Goal: Task Accomplishment & Management: Manage account settings

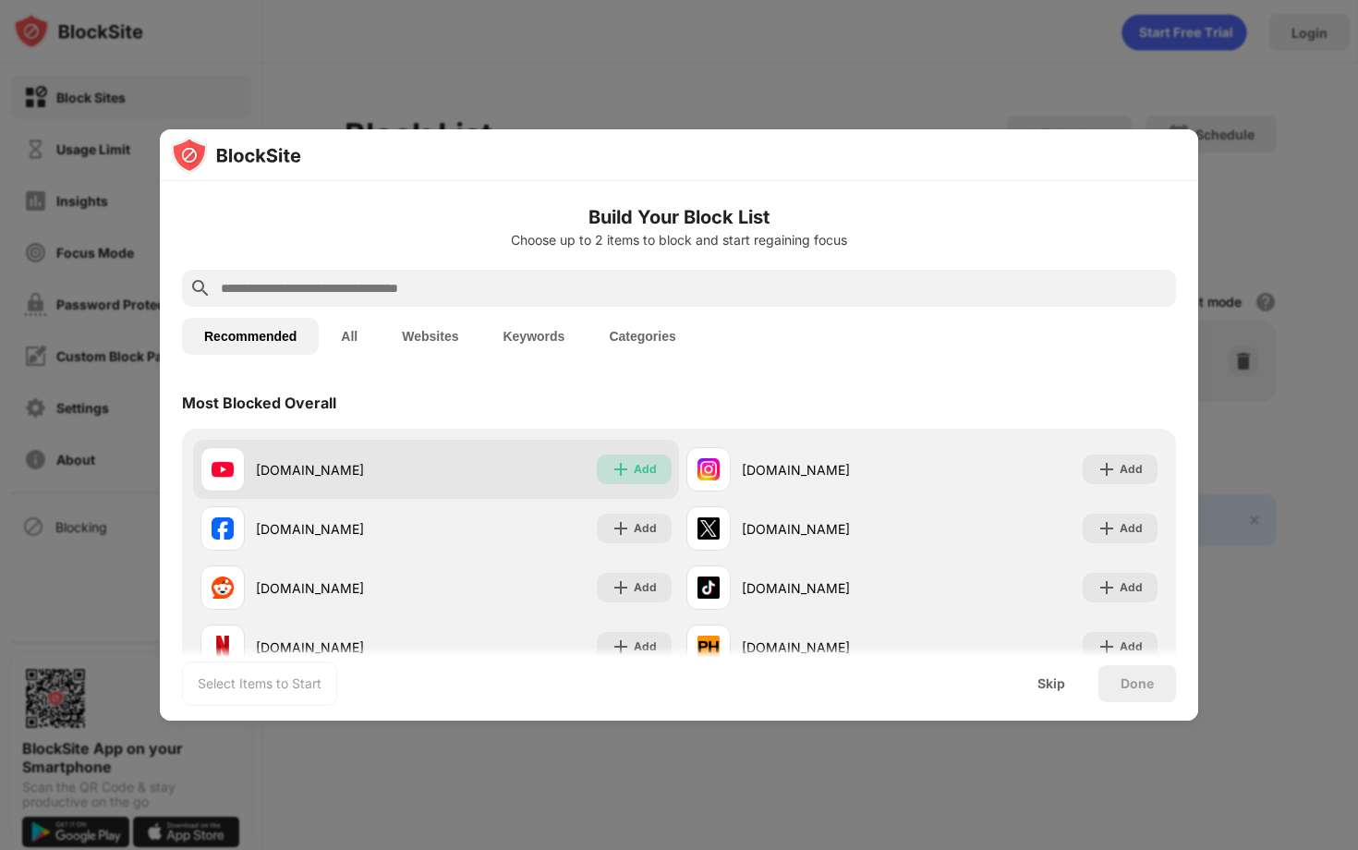
click at [614, 468] on img at bounding box center [621, 469] width 18 height 18
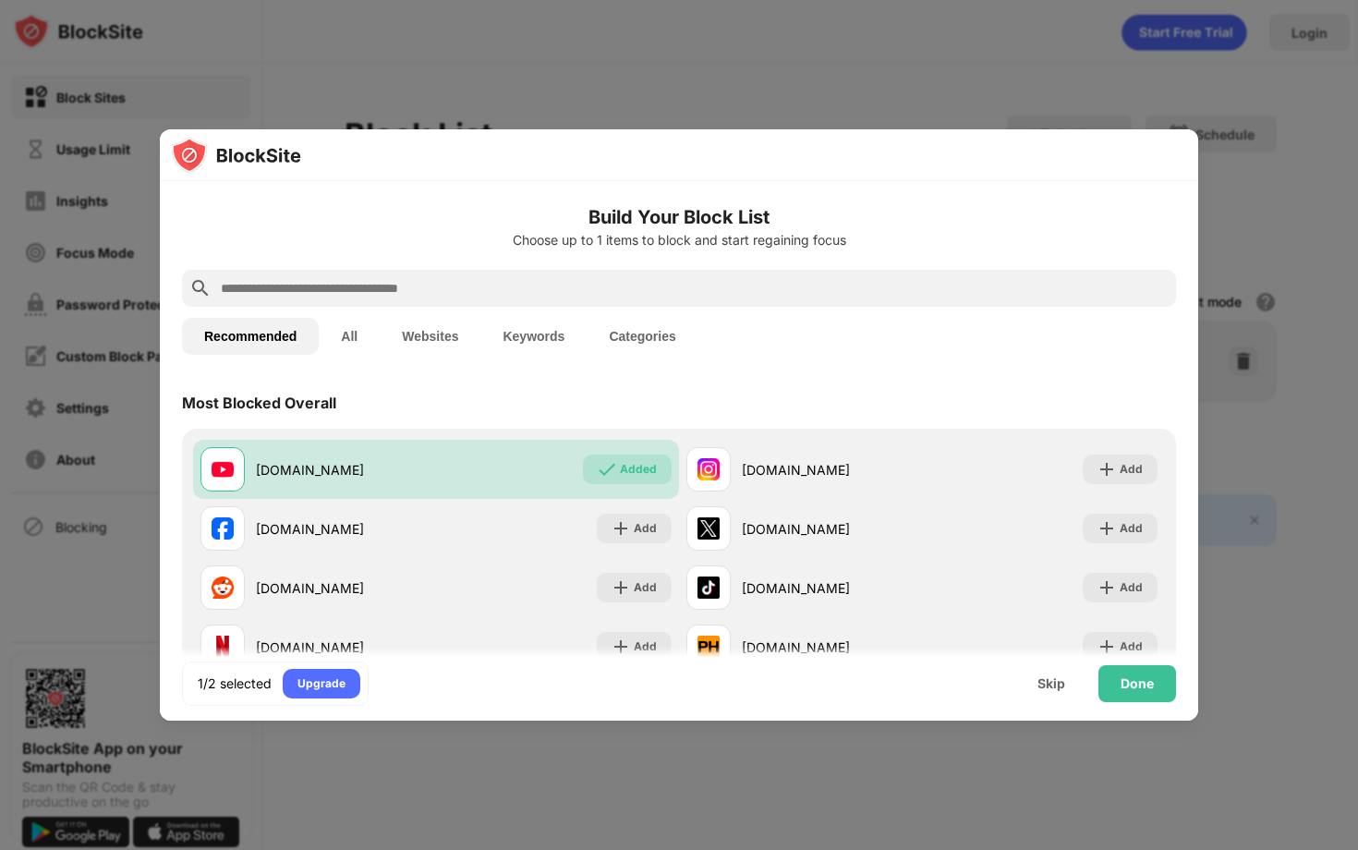
click at [1155, 688] on div "Done" at bounding box center [1138, 683] width 78 height 37
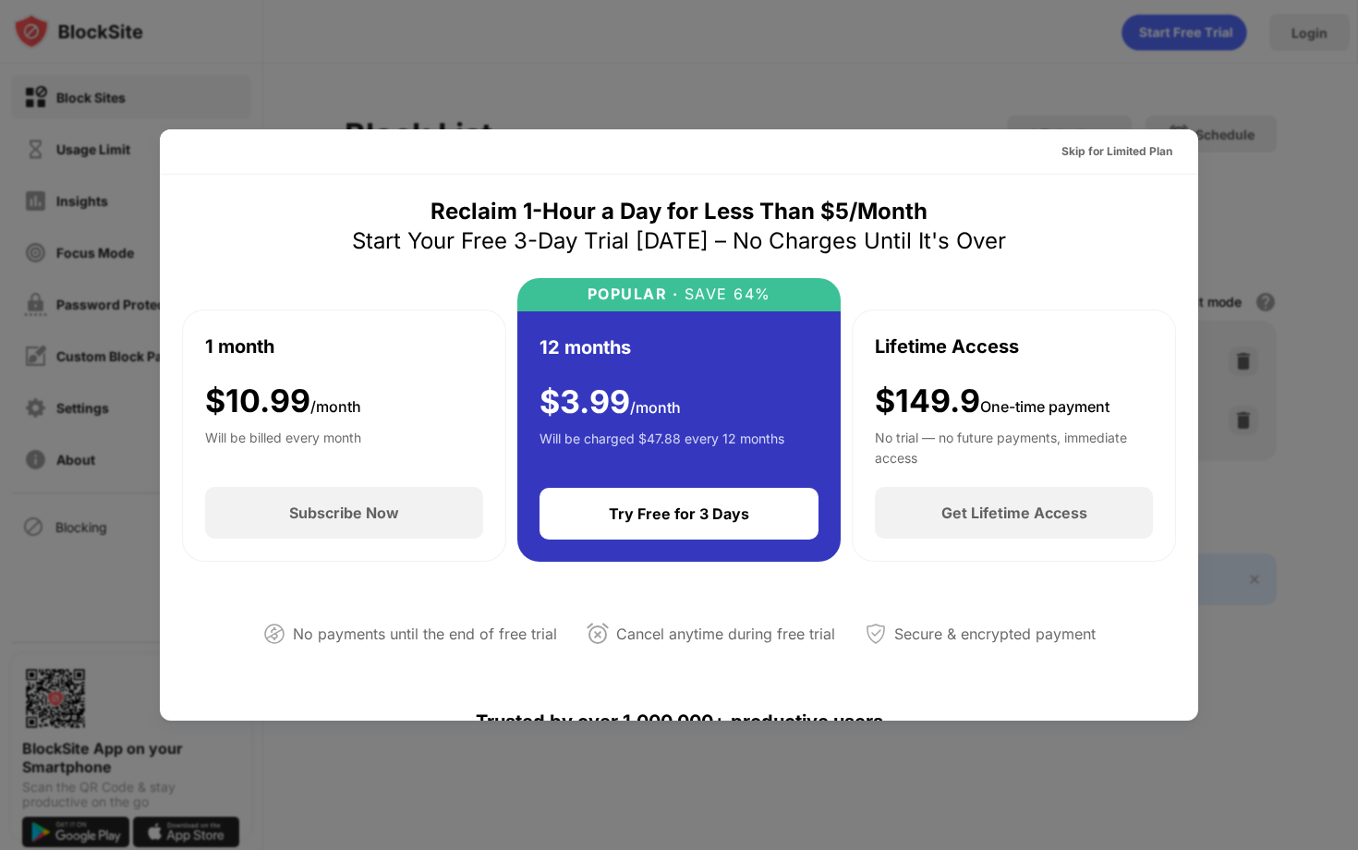
click at [561, 117] on div at bounding box center [679, 425] width 1358 height 850
click at [1135, 143] on div "Skip for Limited Plan" at bounding box center [1117, 151] width 111 height 18
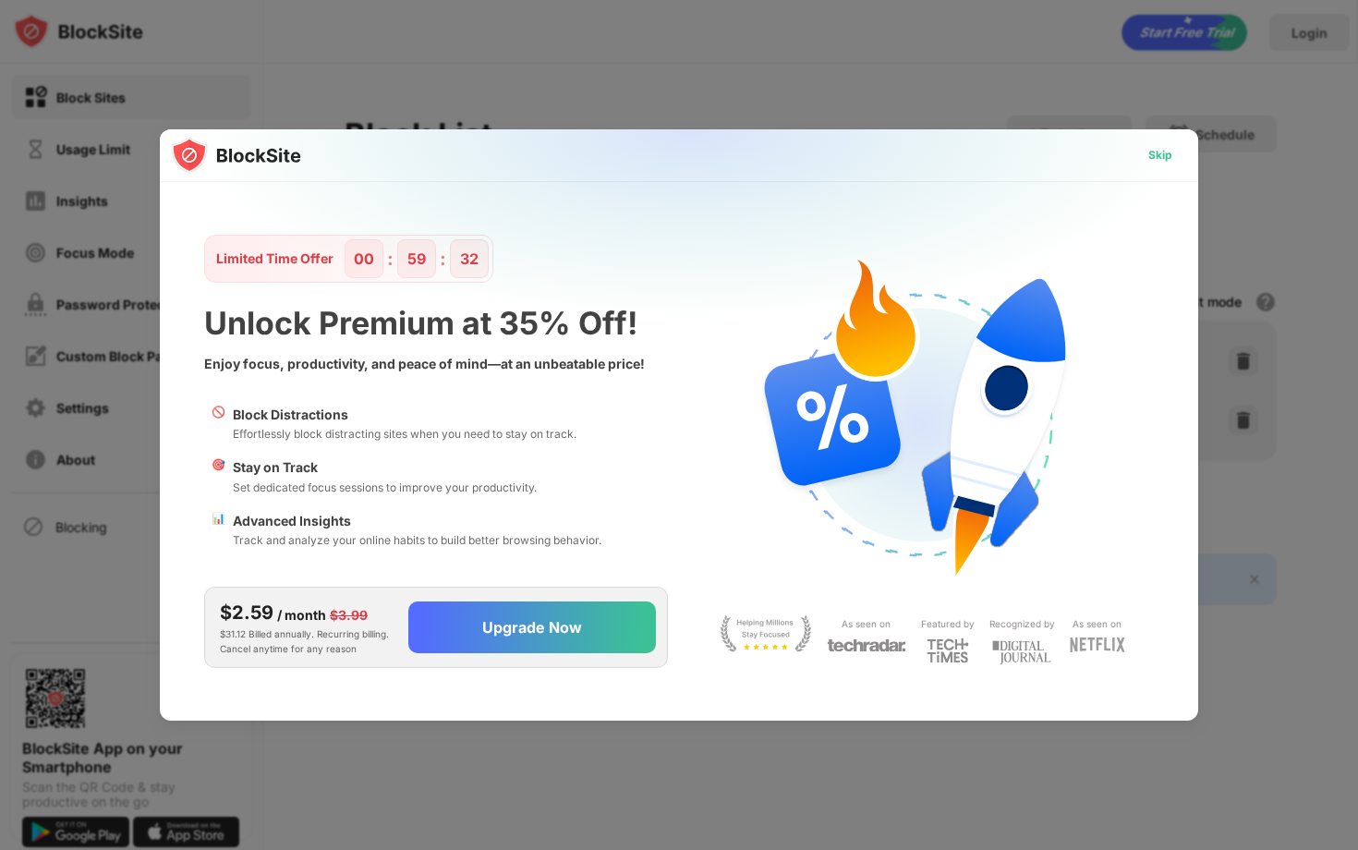
click at [1169, 150] on div "Skip" at bounding box center [1161, 155] width 24 height 18
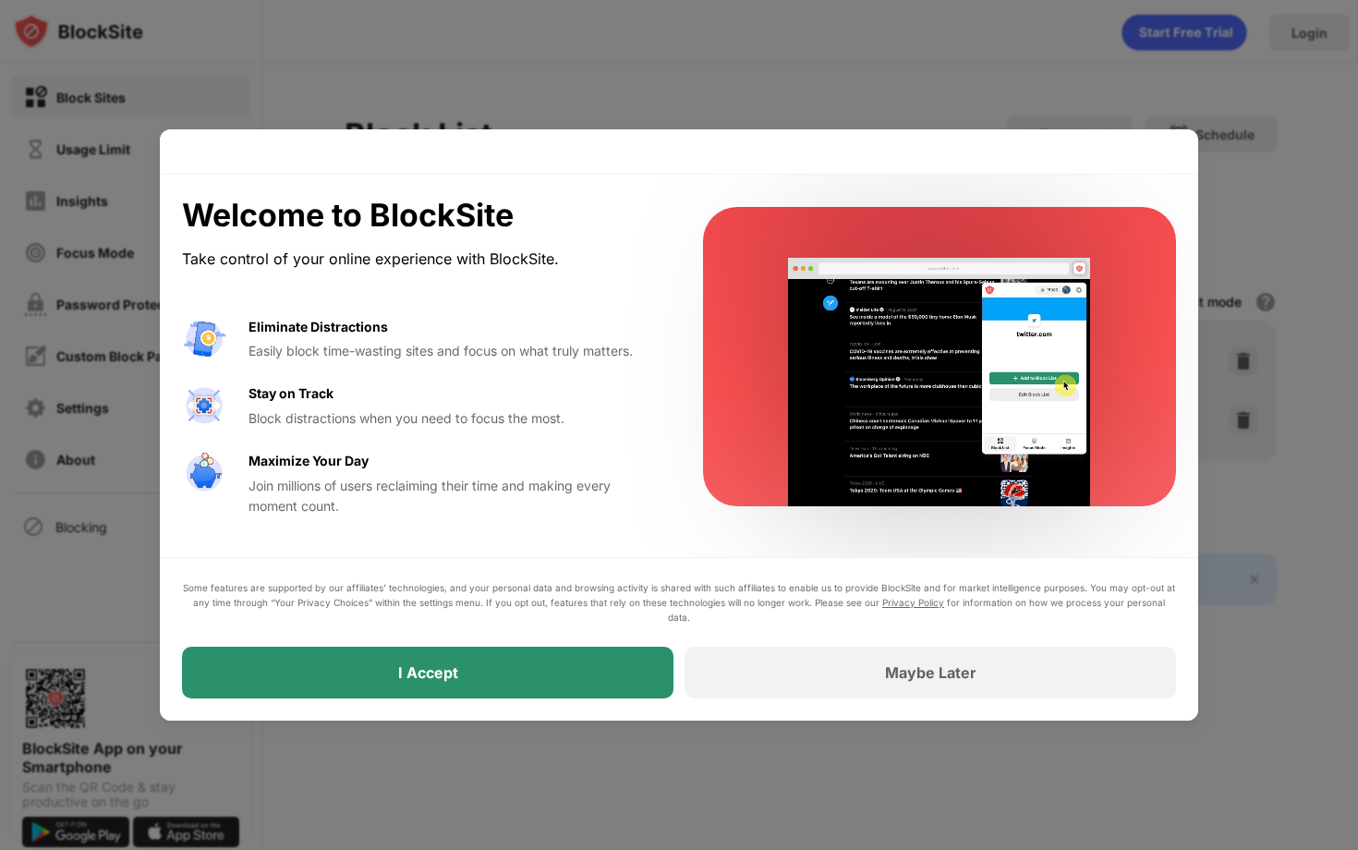
click at [469, 682] on div "I Accept" at bounding box center [428, 673] width 492 height 52
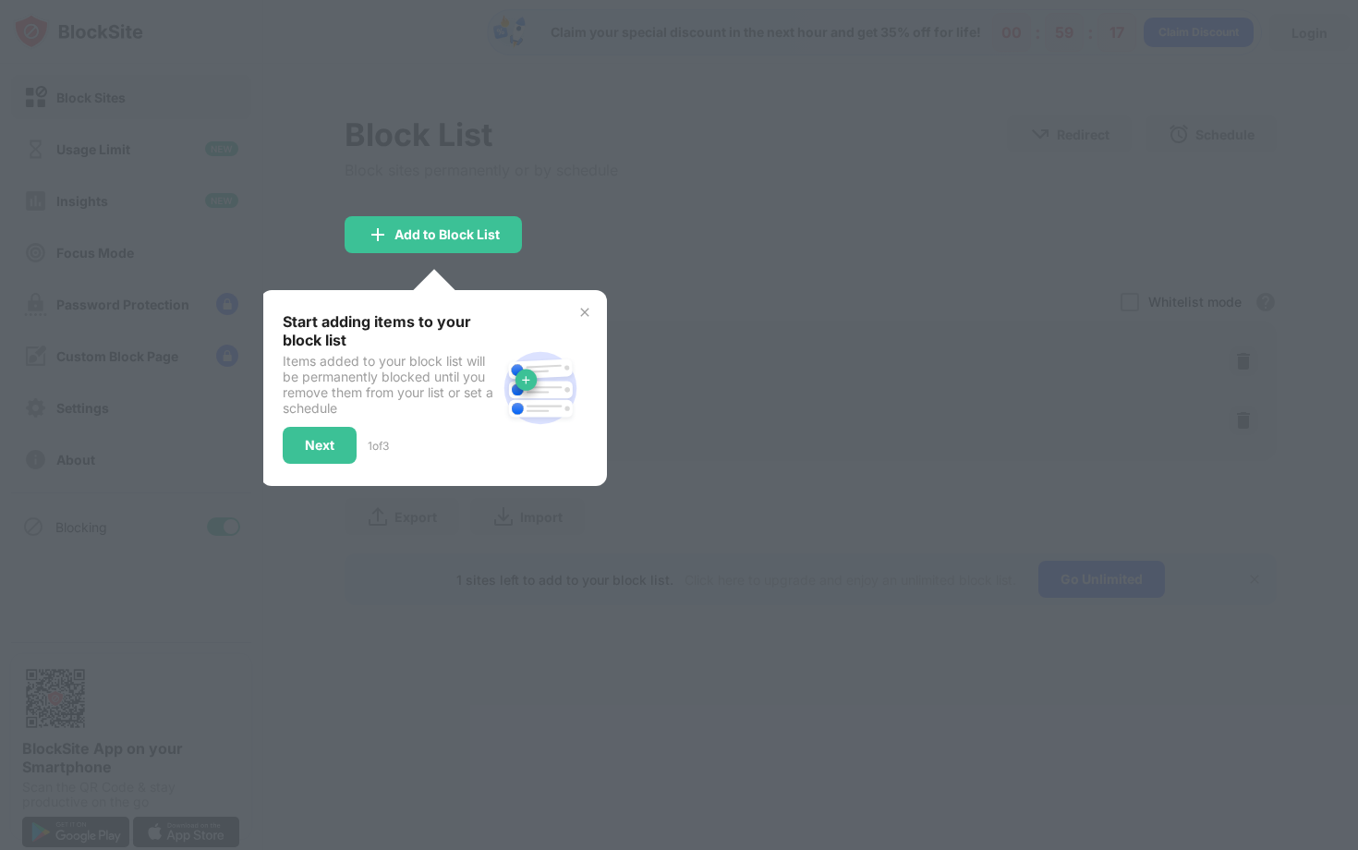
click at [534, 232] on div at bounding box center [679, 425] width 1358 height 850
click at [583, 301] on div "Start adding items to your block list Items added to your block list will be pe…" at bounding box center [434, 388] width 347 height 196
click at [583, 307] on img at bounding box center [585, 312] width 15 height 15
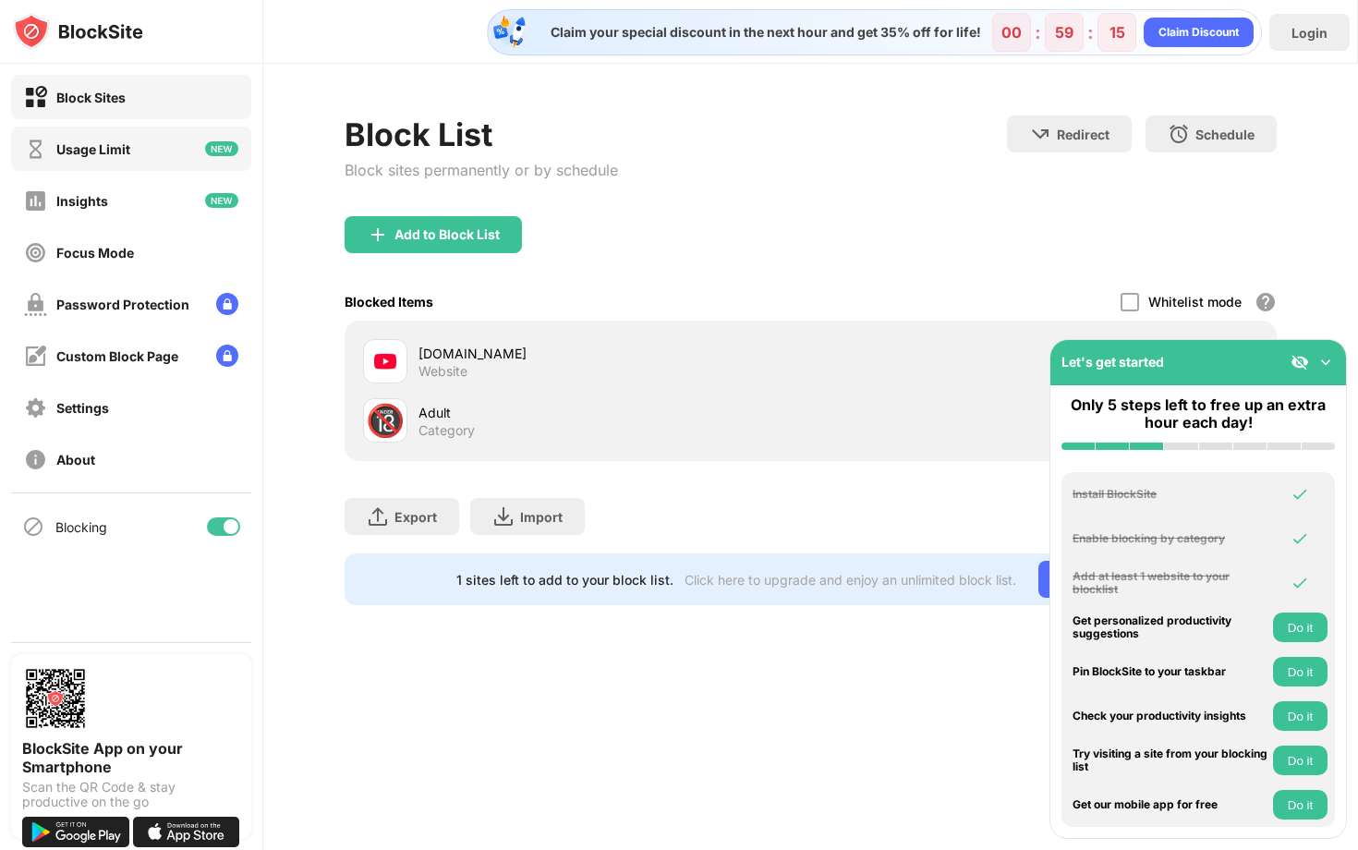
click at [127, 169] on div "Usage Limit" at bounding box center [131, 149] width 240 height 44
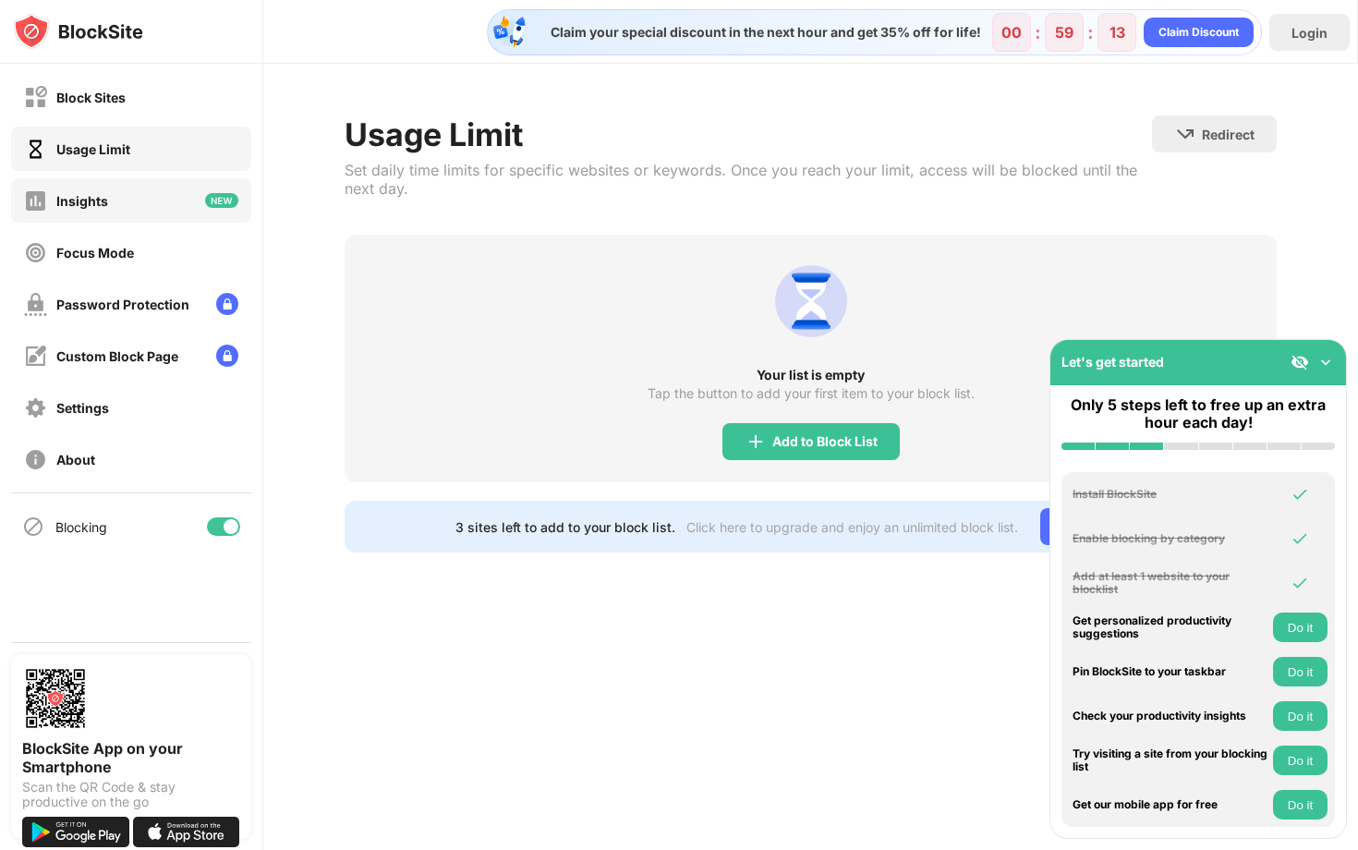
click at [123, 189] on div "Insights" at bounding box center [131, 200] width 240 height 44
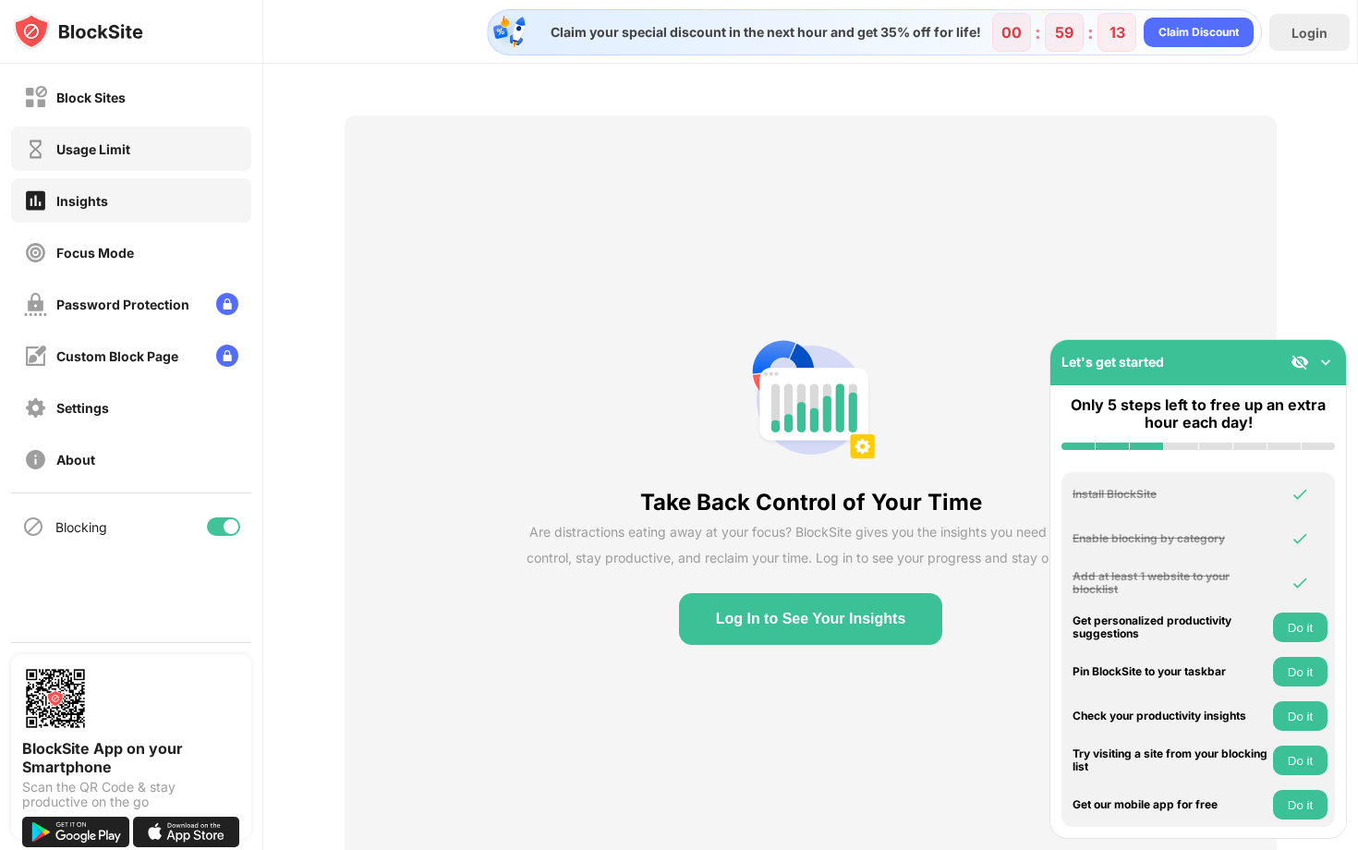
click at [128, 147] on div "Usage Limit" at bounding box center [93, 149] width 74 height 16
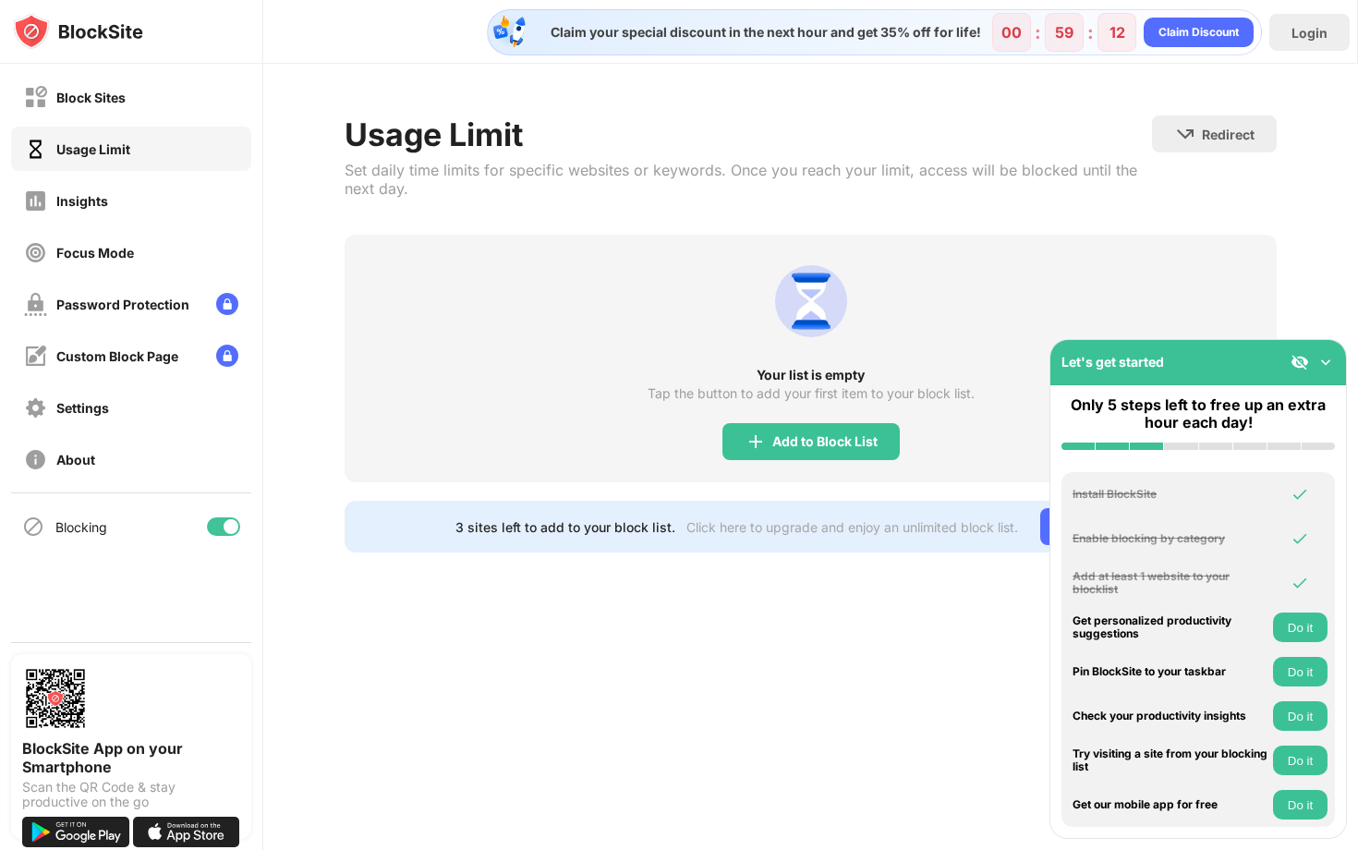
click at [176, 156] on div "Usage Limit" at bounding box center [131, 149] width 240 height 44
click at [795, 456] on div "Add to Block List" at bounding box center [811, 441] width 177 height 37
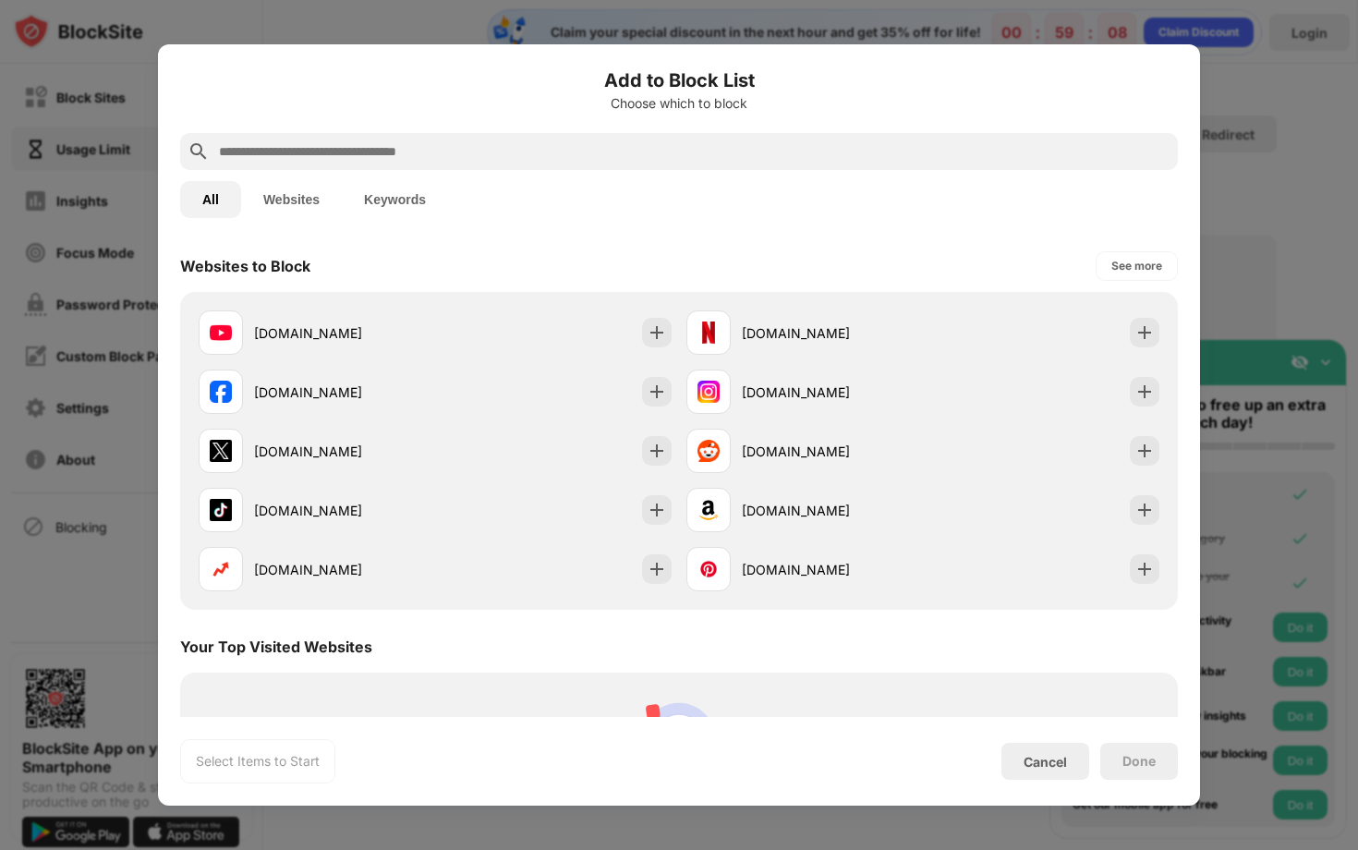
click at [439, 142] on input "text" at bounding box center [694, 151] width 954 height 22
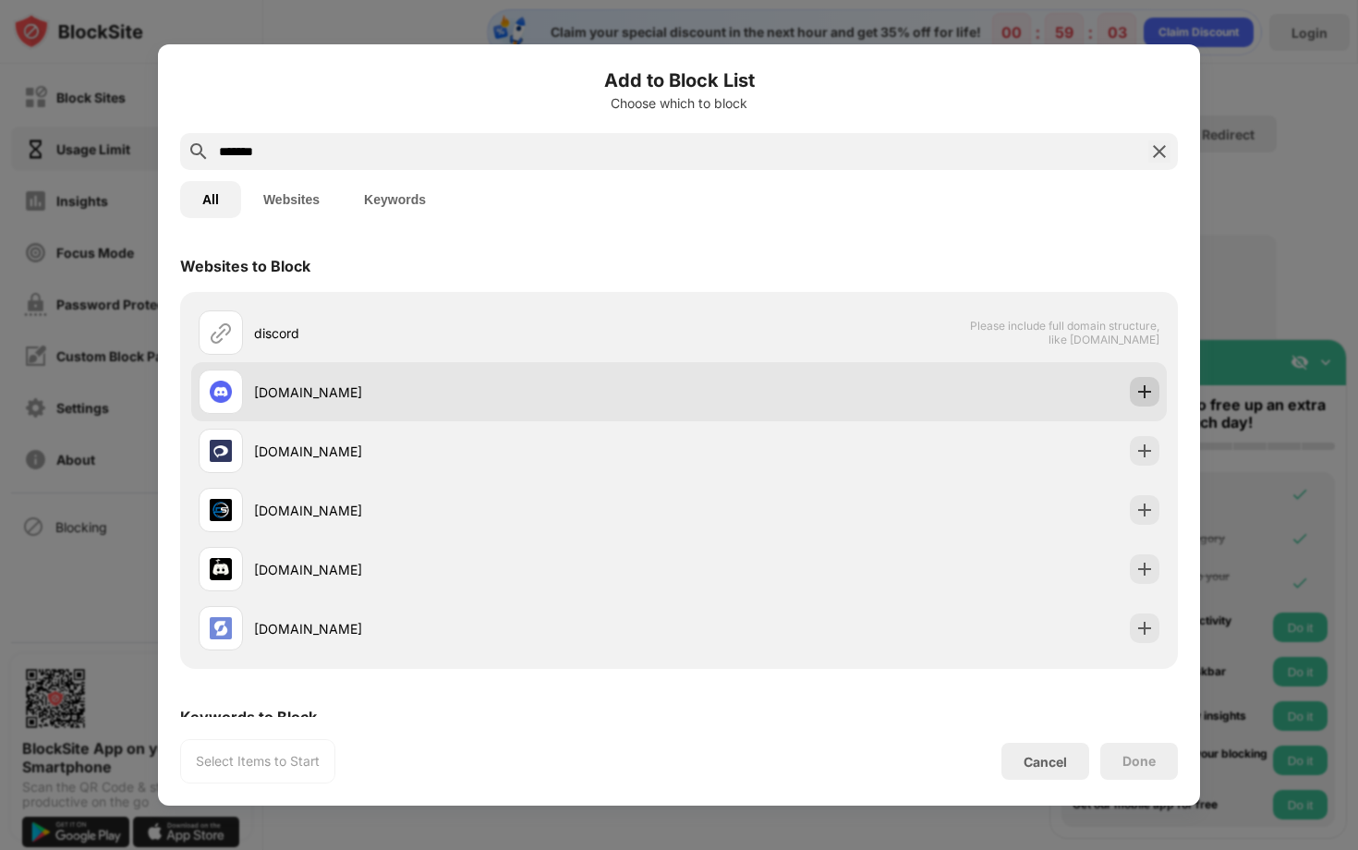
type input "*******"
click at [1136, 392] on img at bounding box center [1145, 392] width 18 height 18
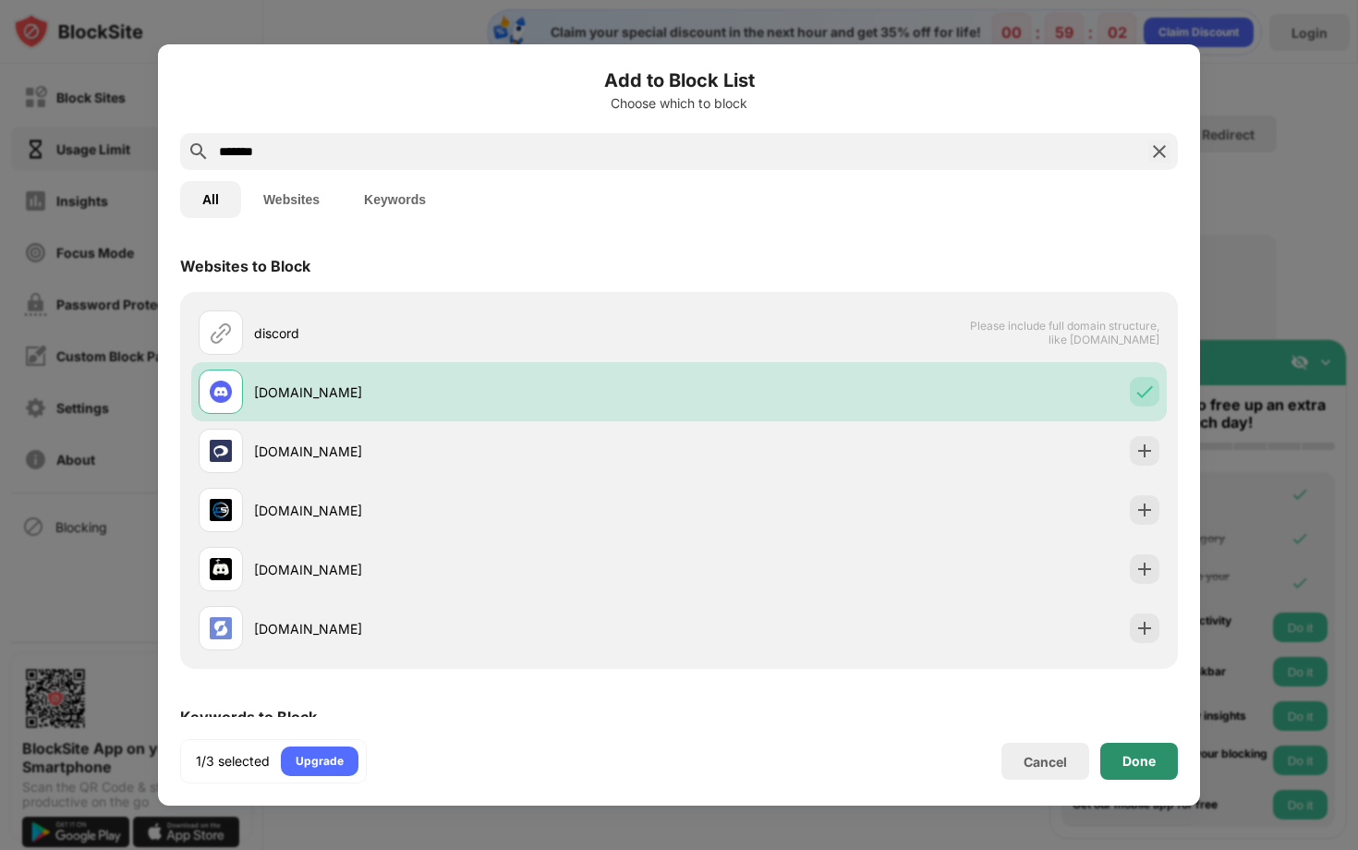
click at [1129, 767] on div "Done" at bounding box center [1139, 761] width 33 height 15
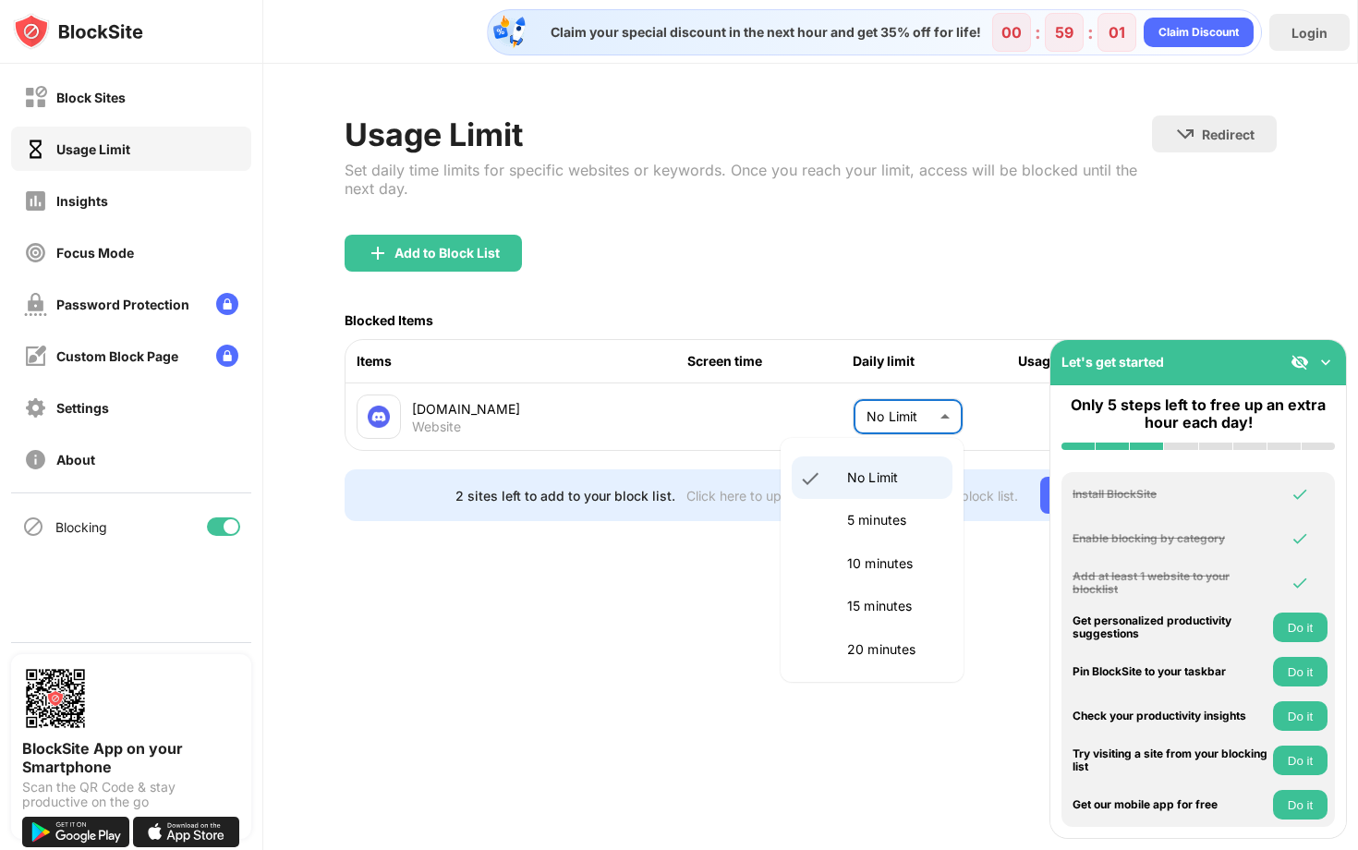
click at [882, 413] on body "Block Sites Usage Limit Insights Focus Mode Password Protection Custom Block Pa…" at bounding box center [679, 425] width 1358 height 850
click at [881, 517] on p "5 minutes" at bounding box center [894, 520] width 94 height 20
type input "*"
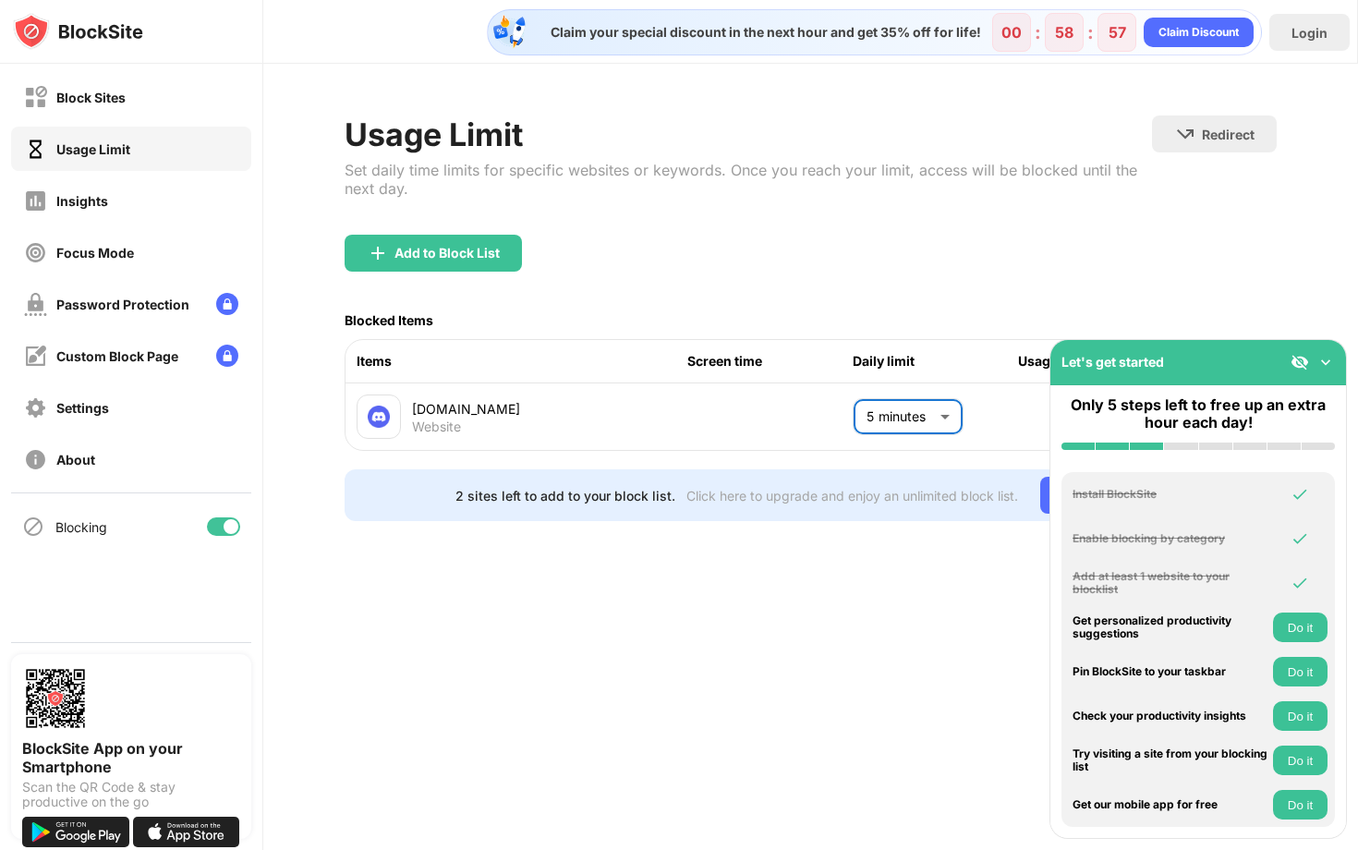
click at [1324, 361] on img at bounding box center [1326, 362] width 18 height 18
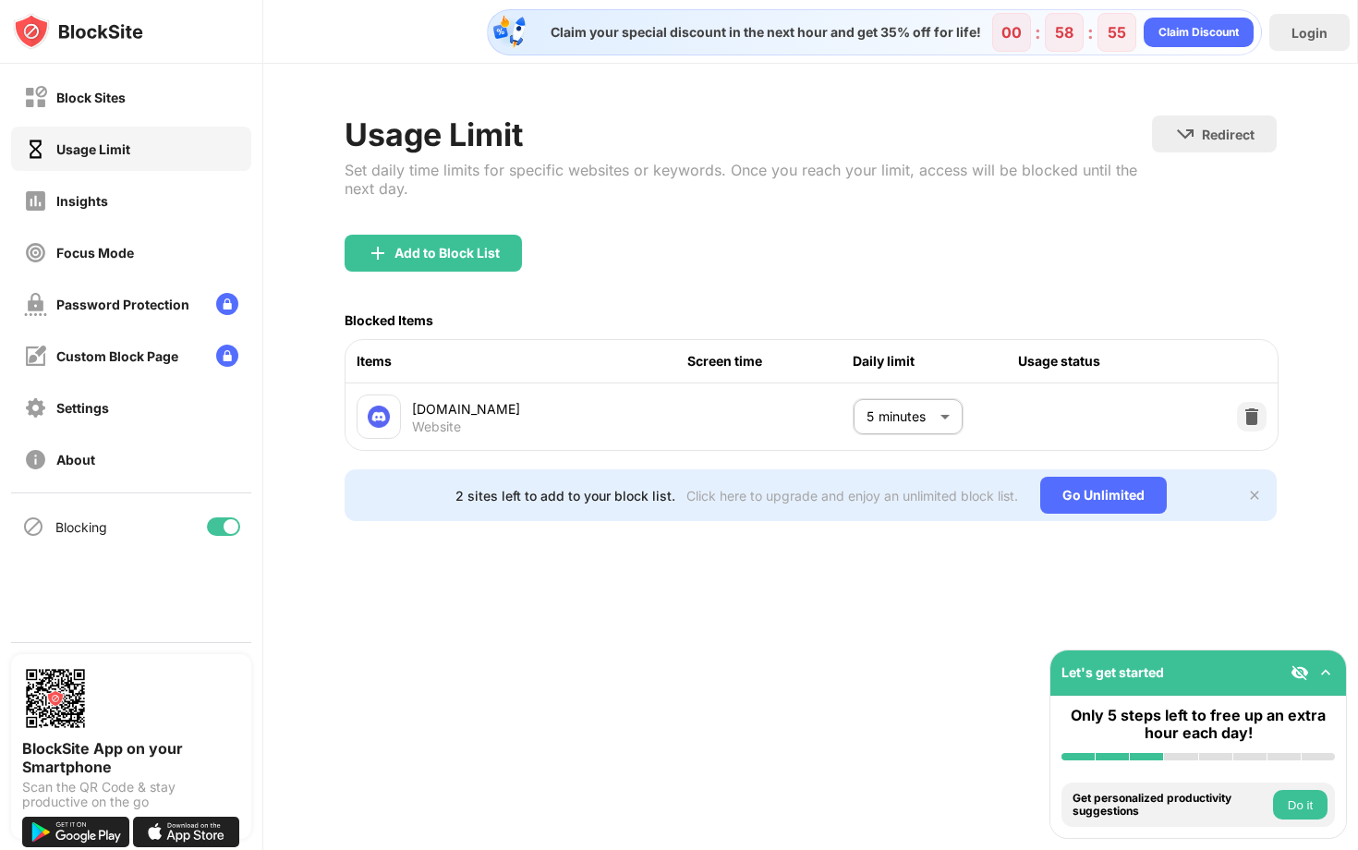
click at [877, 584] on div "Claim your special discount in the next hour and get 35% off for life! 00 : 58 …" at bounding box center [810, 425] width 1095 height 850
click at [128, 79] on div "Block Sites" at bounding box center [131, 97] width 240 height 44
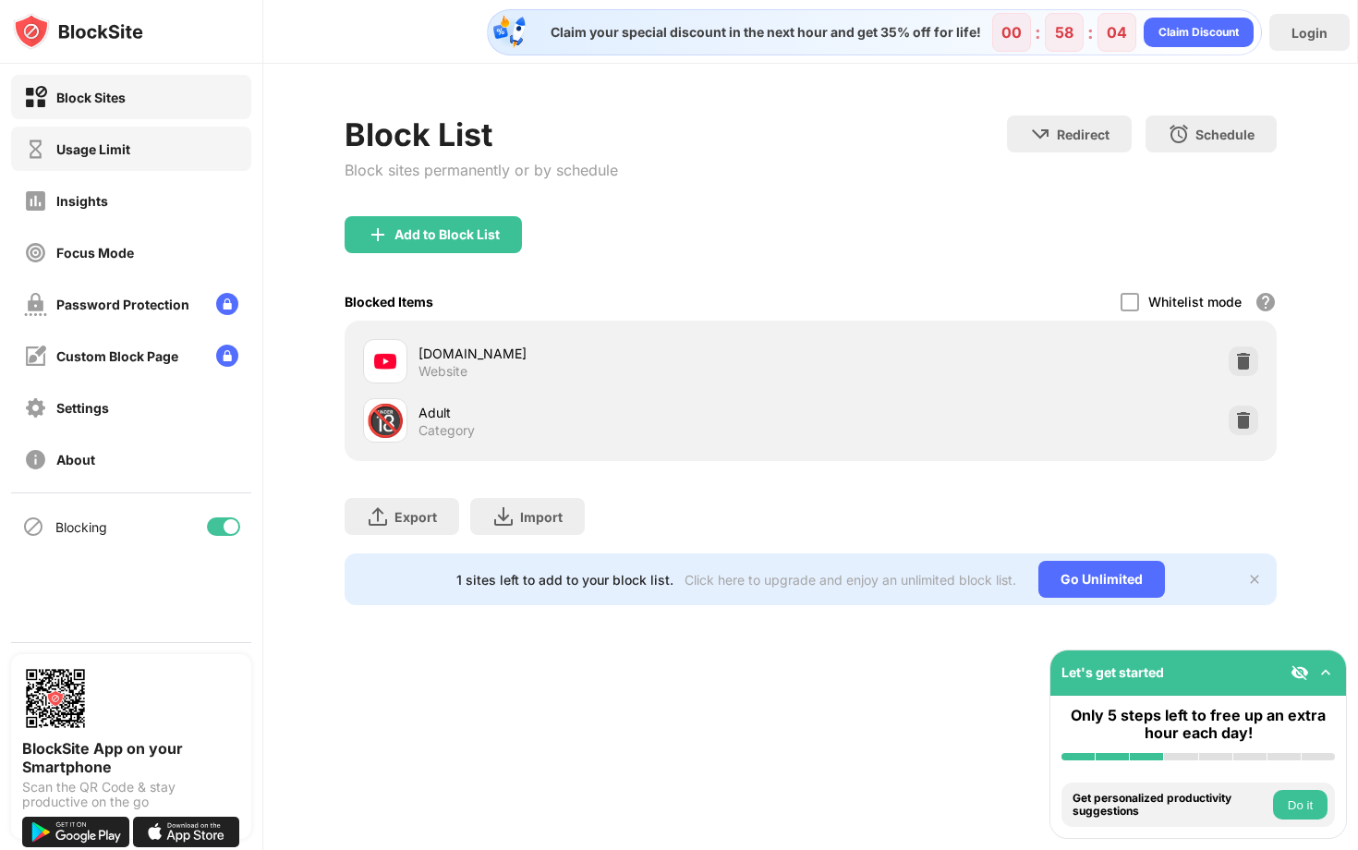
click at [132, 141] on div "Usage Limit" at bounding box center [131, 149] width 240 height 44
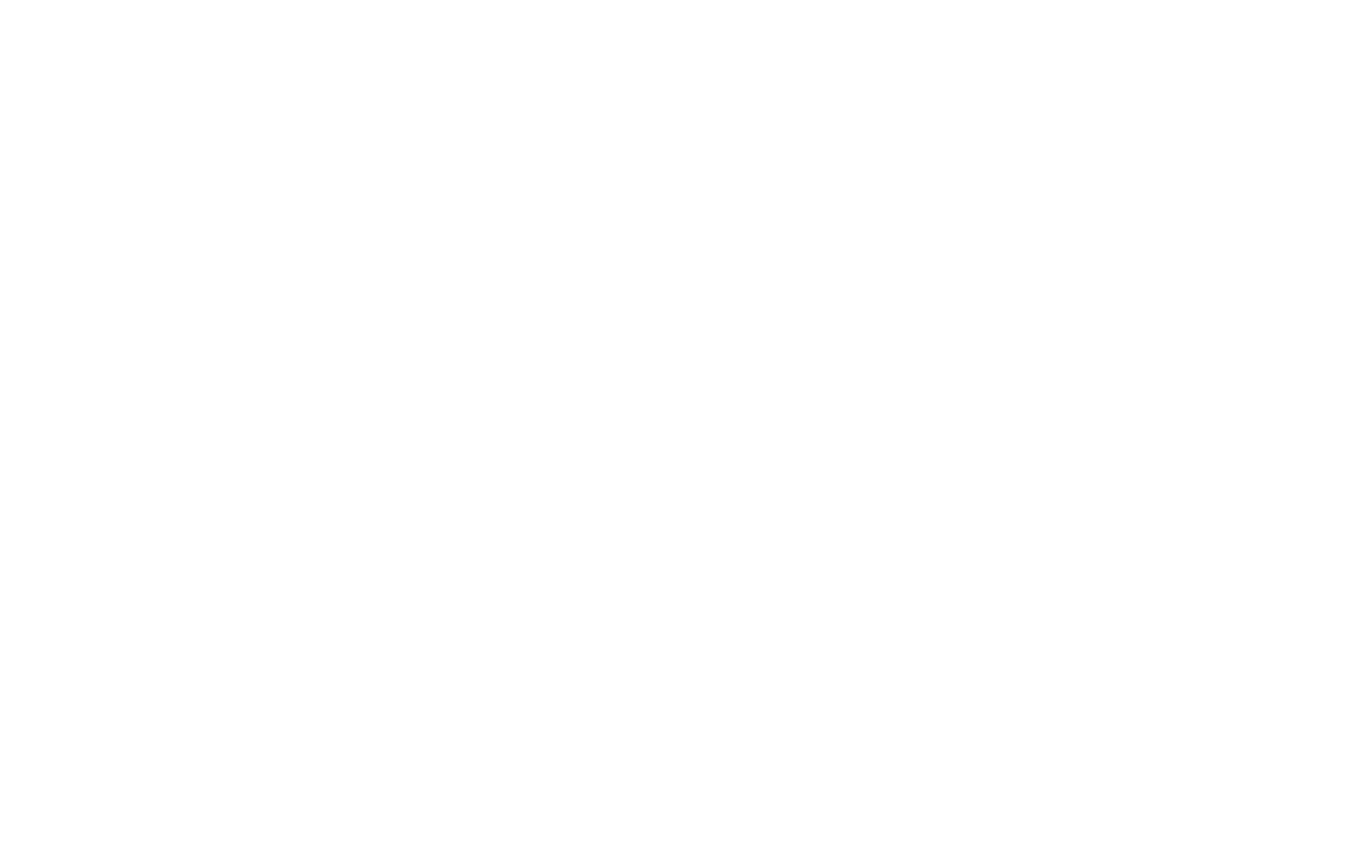
click at [1025, 7] on html at bounding box center [679, 3] width 1358 height 7
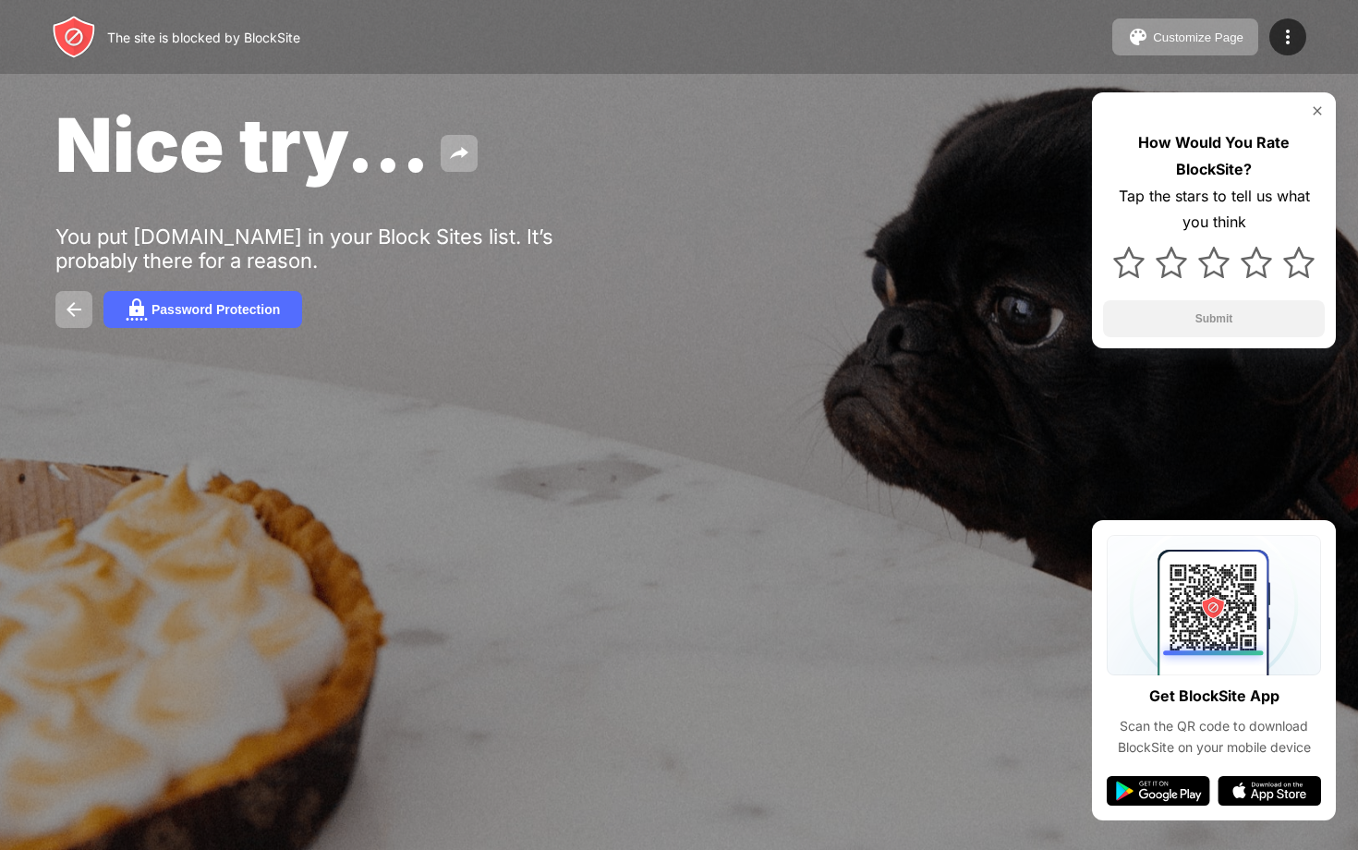
click at [736, 307] on div "Password Protection" at bounding box center [678, 309] width 1247 height 37
click at [833, 178] on div "Nice try..." at bounding box center [554, 145] width 998 height 90
